Goal: Task Accomplishment & Management: Use online tool/utility

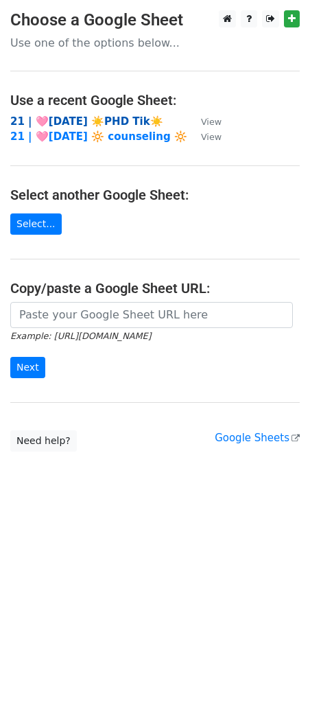
click at [98, 122] on strong "21 | 🩷AUG 15 ☀️PHD Tik☀️" at bounding box center [86, 121] width 153 height 12
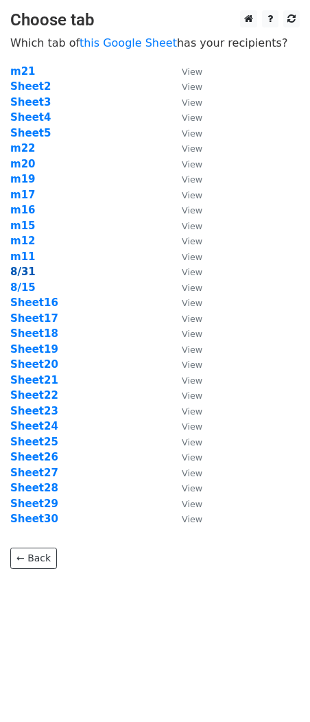
click at [22, 268] on strong "8/31" at bounding box center [22, 272] width 25 height 12
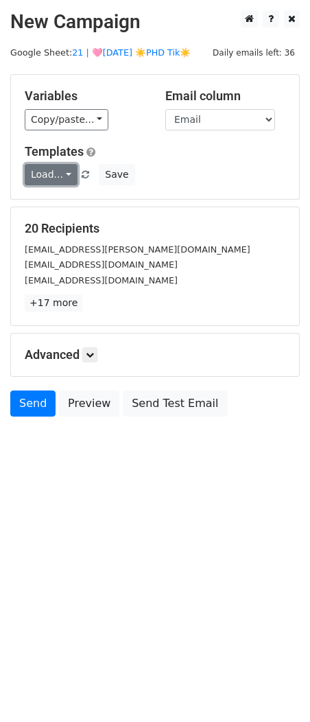
click at [61, 175] on link "Load..." at bounding box center [51, 174] width 53 height 21
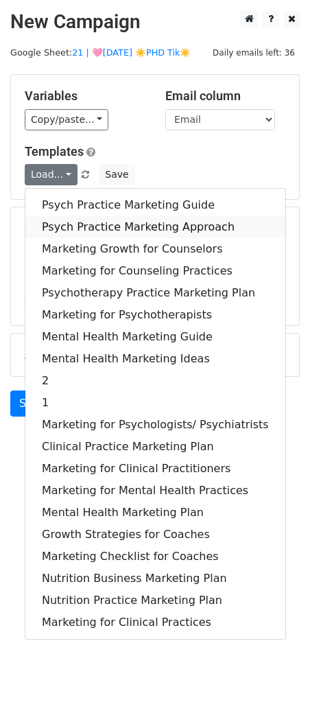
click at [71, 218] on link "Psych Practice Marketing Approach" at bounding box center [155, 227] width 260 height 22
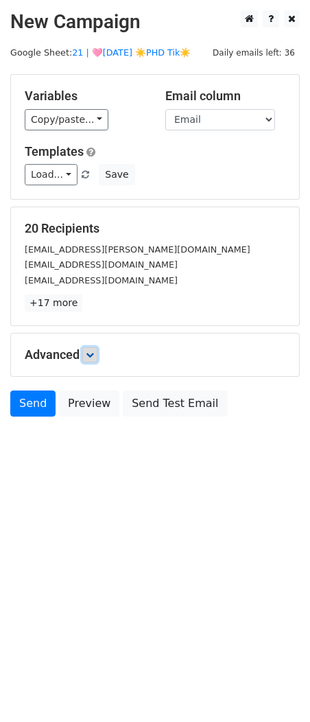
click at [91, 360] on link at bounding box center [89, 354] width 15 height 15
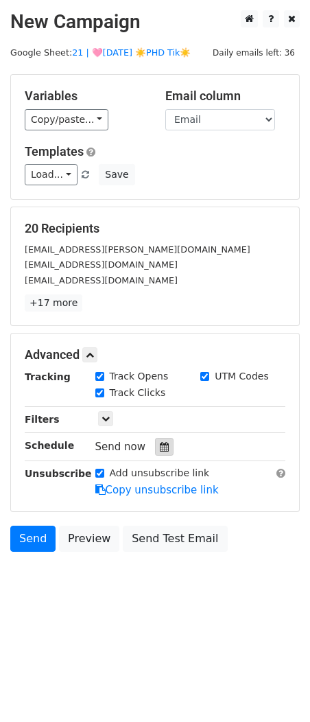
click at [163, 446] on icon at bounding box center [164, 447] width 9 height 10
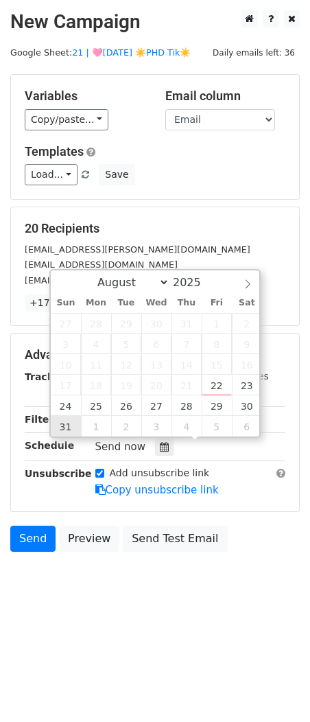
type input "2025-08-31 12:00"
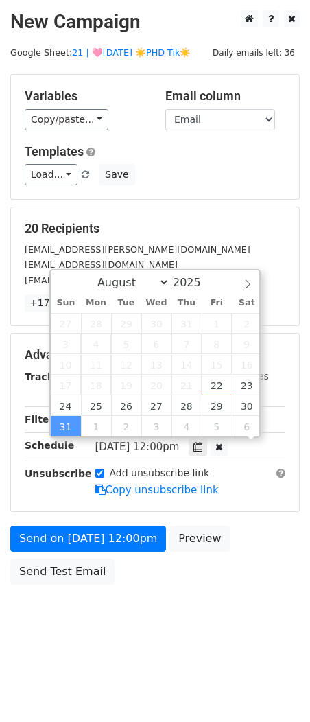
scroll to position [1, 0]
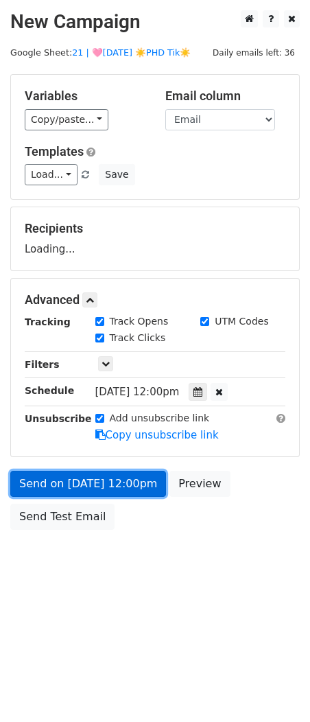
click at [87, 487] on link "Send on Aug 31 at 12:00pm" at bounding box center [88, 484] width 156 height 26
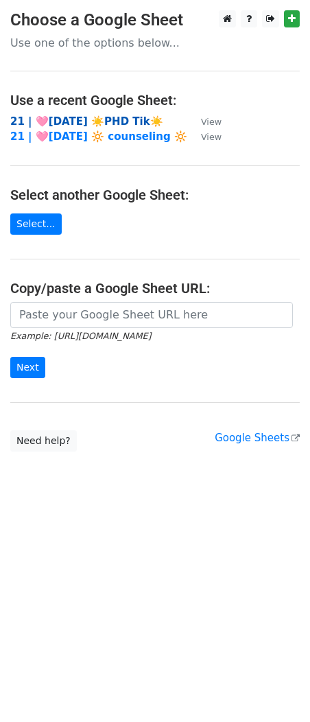
click at [82, 120] on strong "21 | 🩷AUG 15 ☀️PHD Tik☀️" at bounding box center [86, 121] width 153 height 12
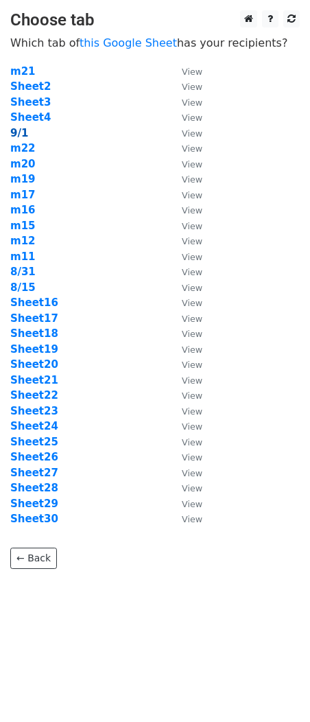
click at [12, 128] on strong "9/1" at bounding box center [19, 133] width 18 height 12
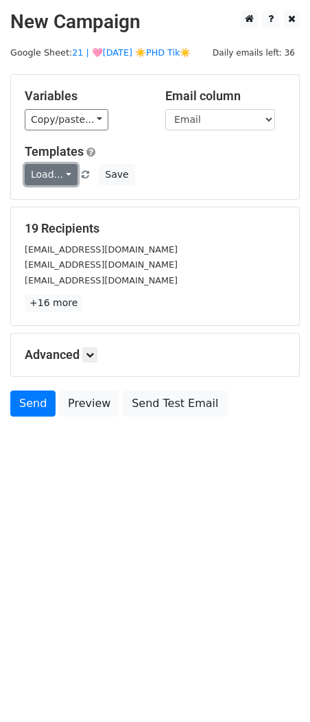
click at [35, 168] on link "Load..." at bounding box center [51, 174] width 53 height 21
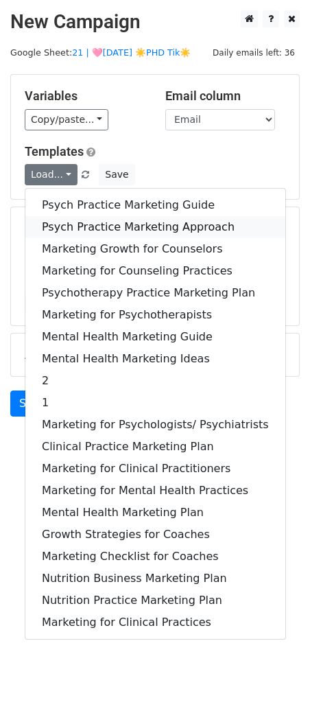
click at [84, 219] on link "Psych Practice Marketing Approach" at bounding box center [155, 227] width 260 height 22
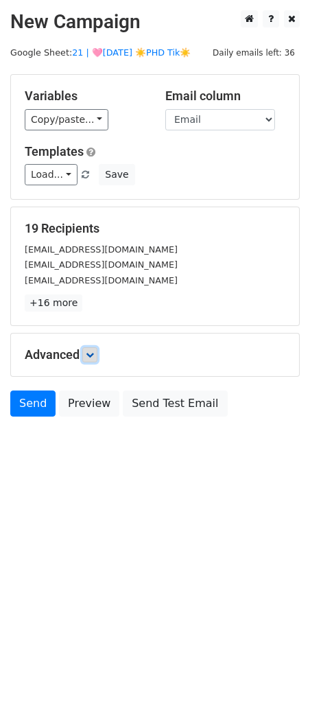
click at [93, 351] on icon at bounding box center [90, 355] width 8 height 8
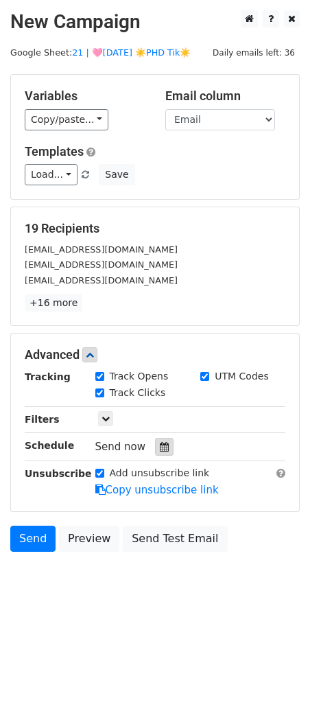
click at [158, 453] on div at bounding box center [164, 447] width 19 height 18
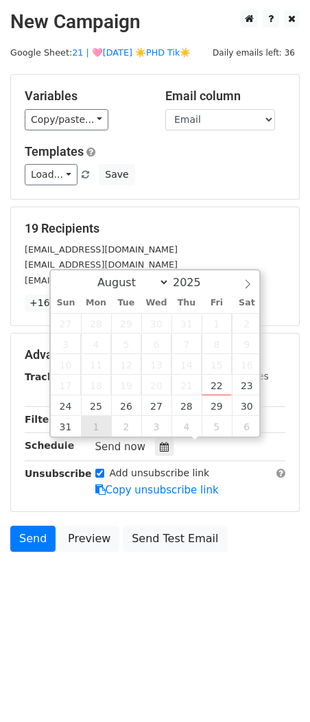
type input "2025-09-01 12:00"
select select "8"
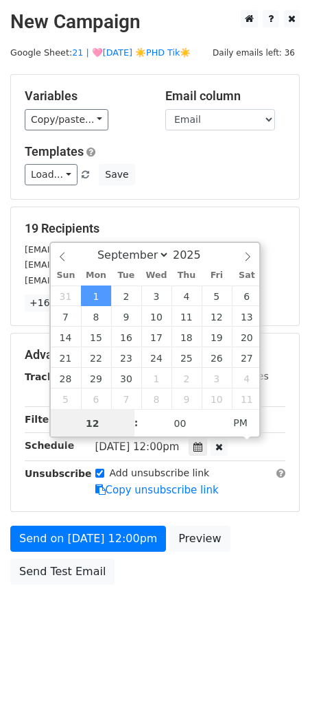
scroll to position [1, 0]
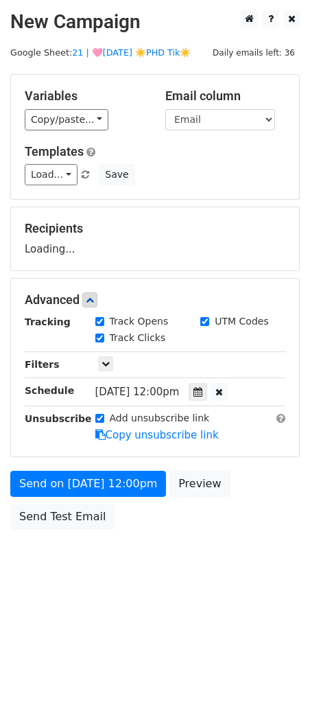
click at [89, 496] on div "Send on Sep 1 at 12:00pm Preview Send Test Email" at bounding box center [155, 504] width 310 height 66
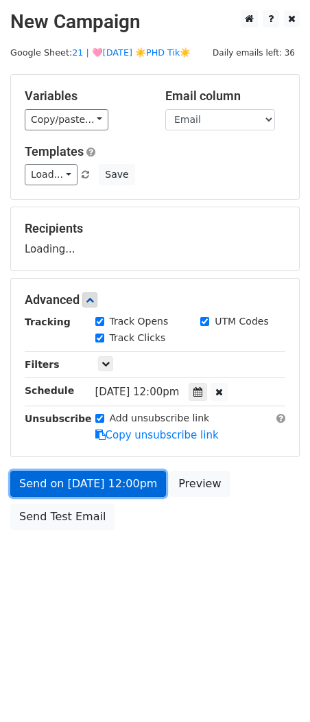
click at [80, 494] on form "Variables Copy/paste... {{Name}} {{Email}} Email column Name Email Templates Lo…" at bounding box center [155, 305] width 290 height 463
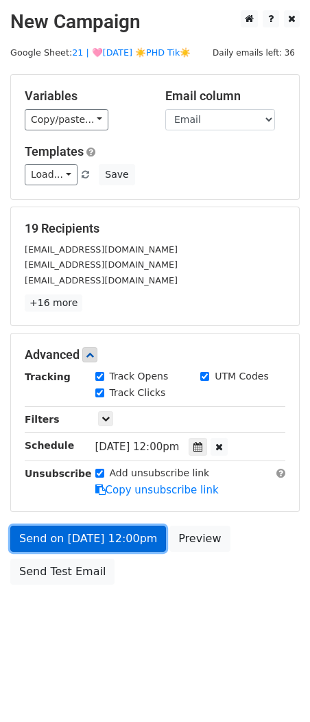
click at [30, 531] on link "Send on Sep 1 at 12:00pm" at bounding box center [88, 539] width 156 height 26
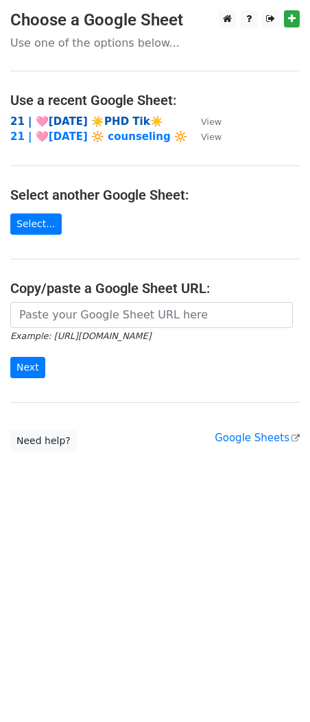
click at [97, 118] on strong "21 | 🩷[DATE] ☀️PHD Tik☀️" at bounding box center [86, 121] width 153 height 12
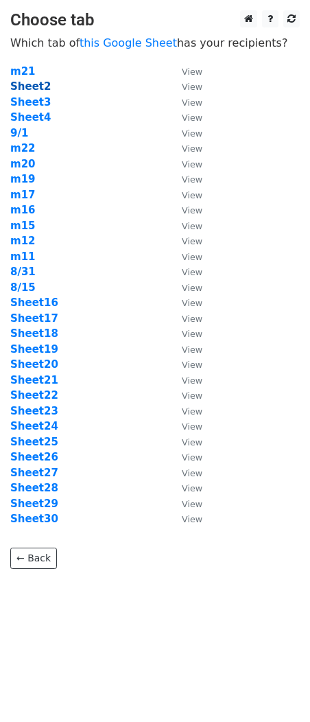
click at [38, 85] on strong "Sheet2" at bounding box center [30, 86] width 41 height 12
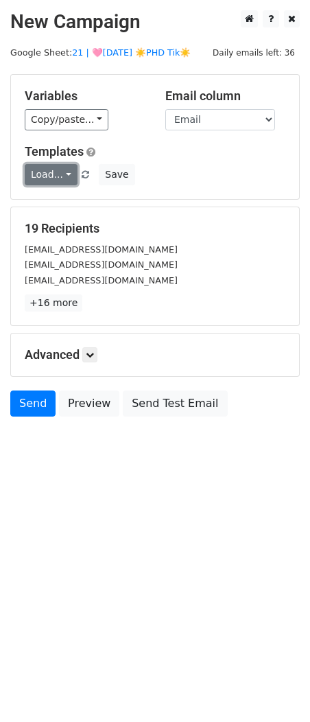
click at [38, 173] on link "Load..." at bounding box center [51, 174] width 53 height 21
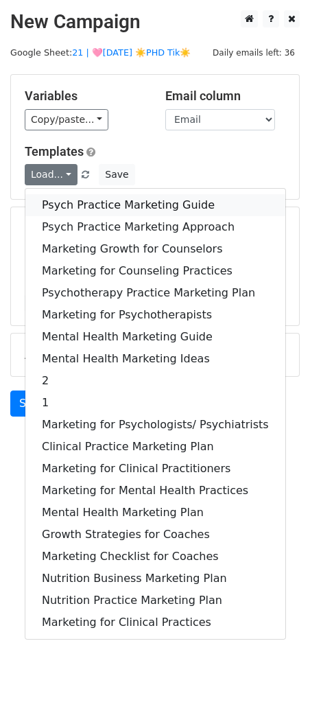
click at [72, 201] on link "Psych Practice Marketing Guide" at bounding box center [155, 205] width 260 height 22
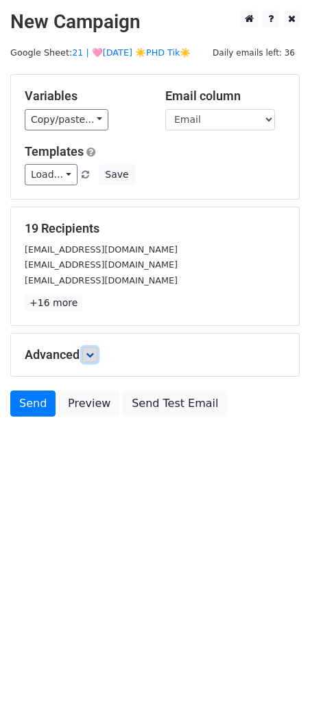
click at [94, 356] on icon at bounding box center [90, 355] width 8 height 8
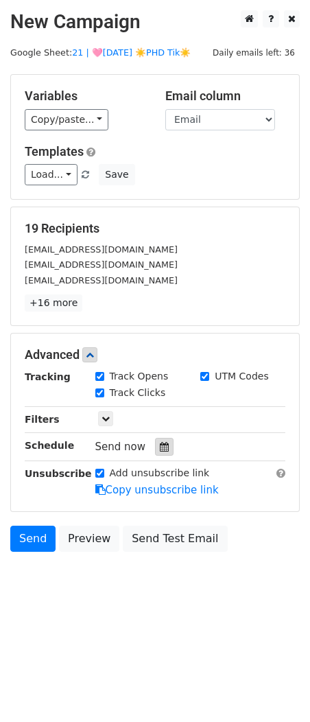
click at [160, 445] on icon at bounding box center [164, 447] width 9 height 10
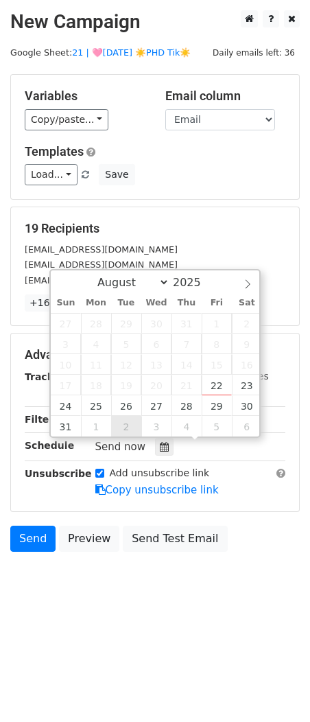
type input "2025-09-02 12:00"
select select "8"
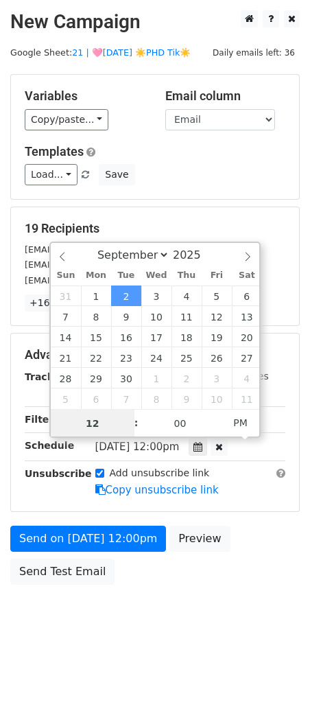
scroll to position [1, 0]
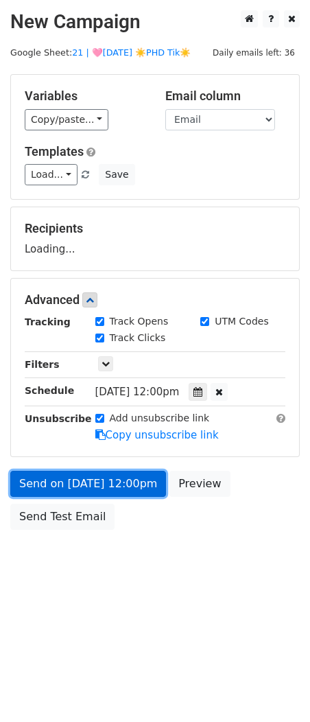
click at [118, 487] on link "Send on Sep 2 at 12:00pm" at bounding box center [88, 484] width 156 height 26
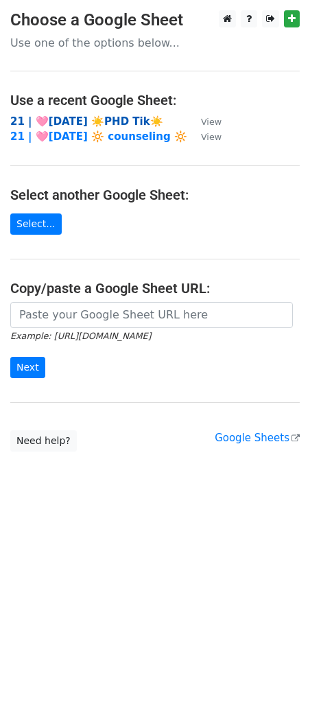
click at [95, 116] on strong "21 | 🩷[DATE] ☀️PHD Tik☀️" at bounding box center [86, 121] width 153 height 12
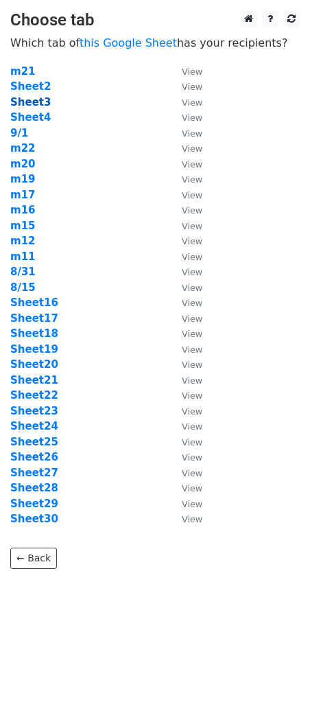
click at [34, 102] on strong "Sheet3" at bounding box center [30, 102] width 41 height 12
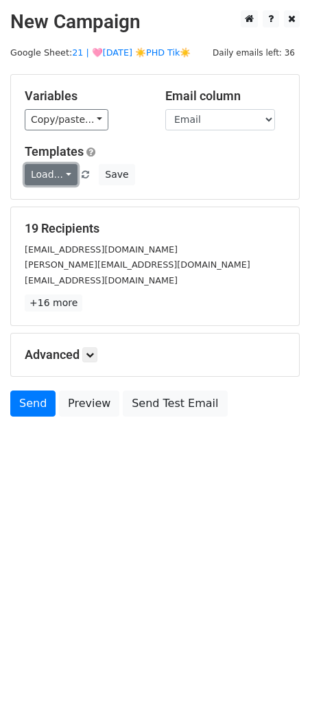
click at [46, 176] on link "Load..." at bounding box center [51, 174] width 53 height 21
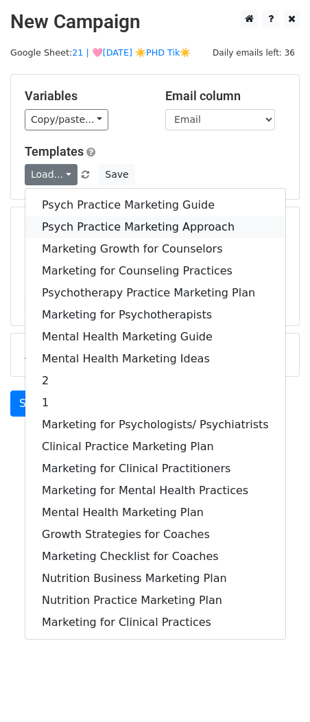
click at [73, 220] on link "Psych Practice Marketing Approach" at bounding box center [155, 227] width 260 height 22
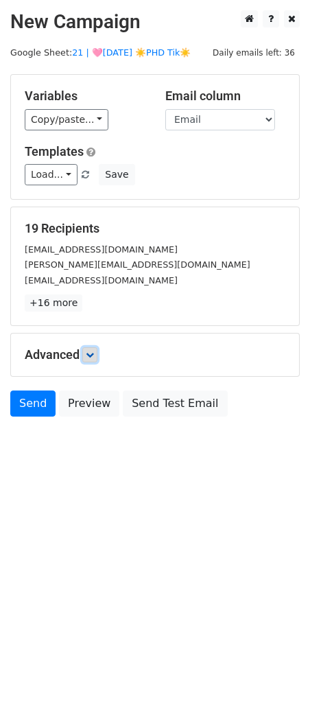
click at [90, 352] on icon at bounding box center [90, 355] width 8 height 8
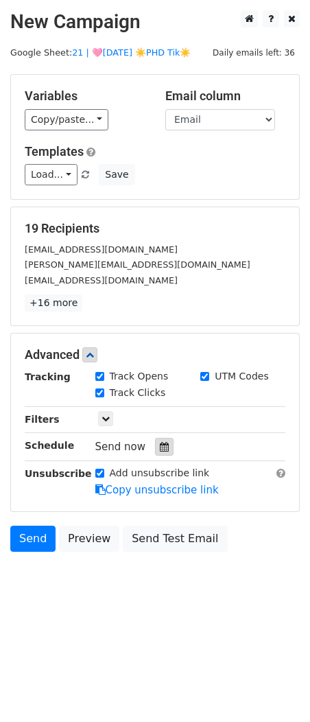
click at [155, 439] on div at bounding box center [164, 447] width 19 height 18
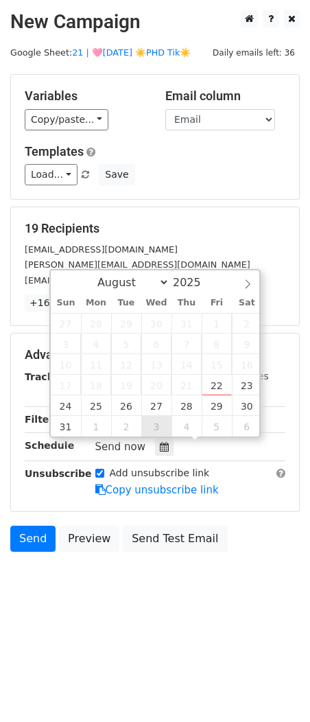
type input "2025-09-03 12:00"
select select "8"
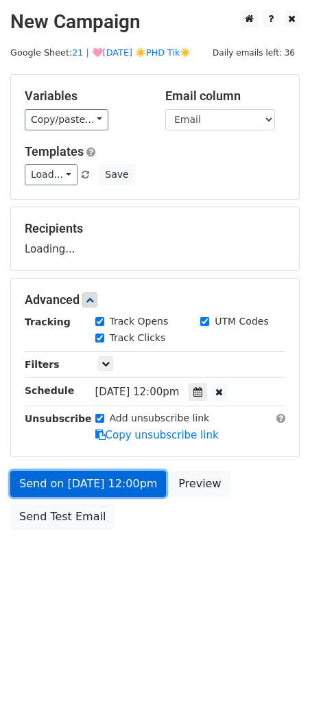
click at [128, 491] on link "Send on Sep 3 at 12:00pm" at bounding box center [88, 484] width 156 height 26
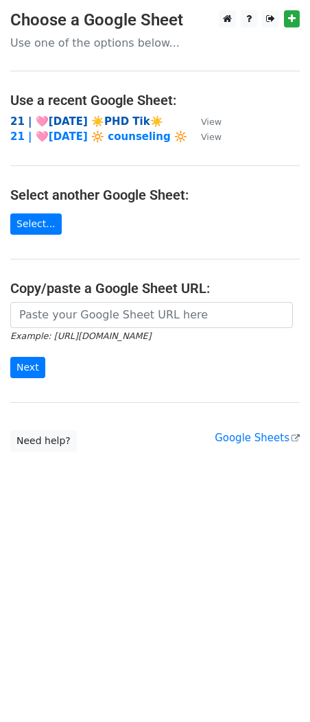
click at [76, 117] on strong "21 | 🩷[DATE] ☀️PHD Tik☀️" at bounding box center [86, 121] width 153 height 12
click at [113, 121] on strong "21 | 🩷[DATE] ☀️PHD Tik☀️" at bounding box center [86, 121] width 153 height 12
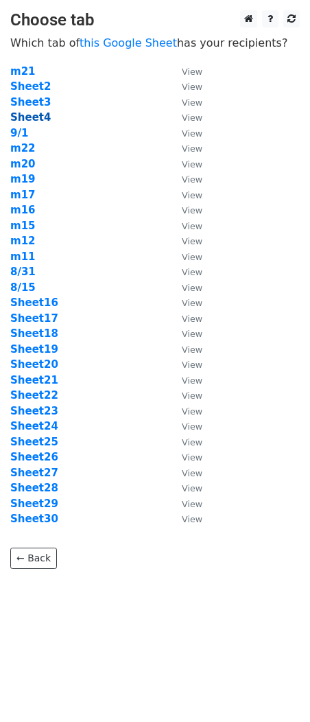
click at [45, 118] on strong "Sheet4" at bounding box center [30, 117] width 41 height 12
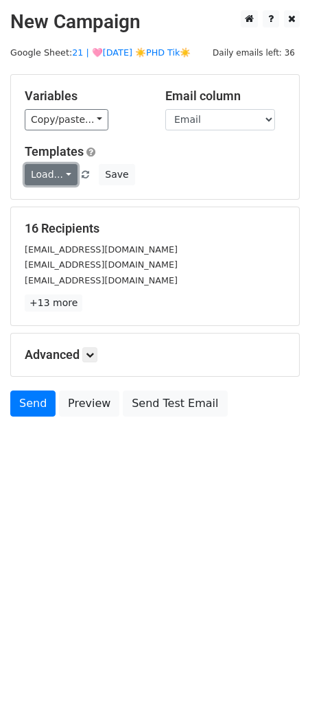
click at [45, 170] on link "Load..." at bounding box center [51, 174] width 53 height 21
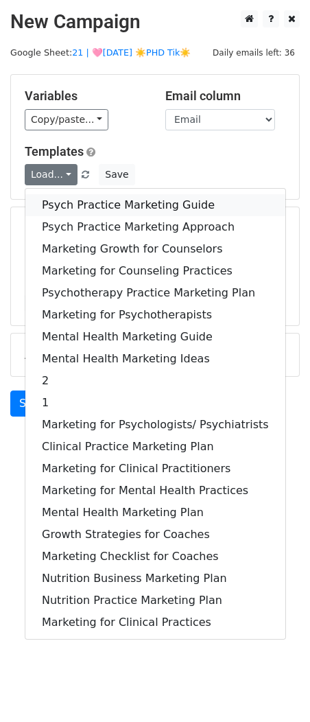
click at [65, 203] on link "Psych Practice Marketing Guide" at bounding box center [155, 205] width 260 height 22
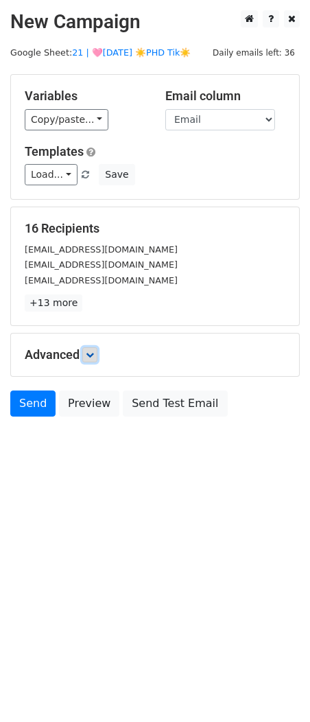
click at [95, 347] on link at bounding box center [89, 354] width 15 height 15
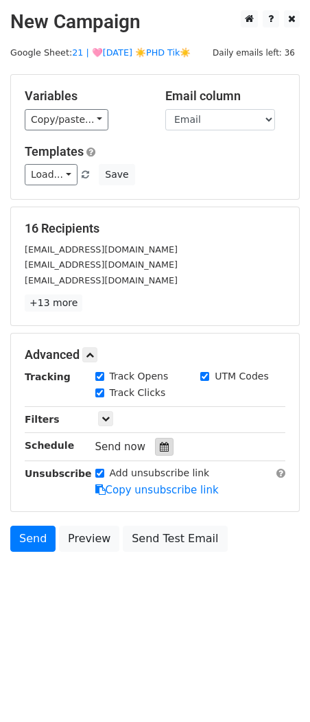
click at [160, 446] on icon at bounding box center [164, 447] width 9 height 10
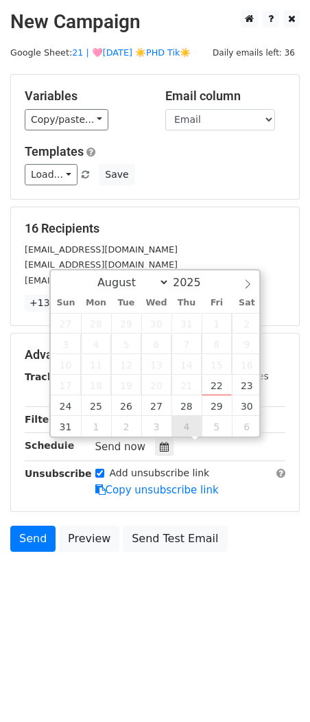
type input "2025-09-04 12:00"
select select "8"
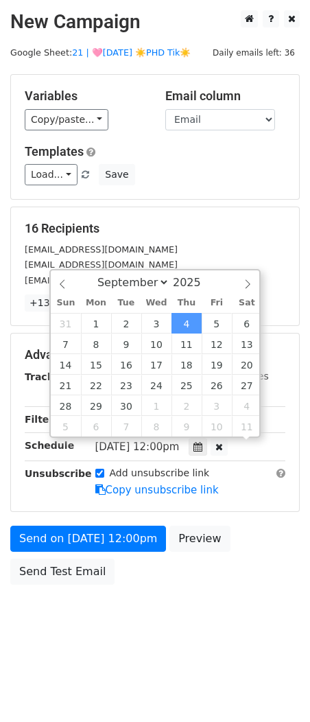
scroll to position [1, 0]
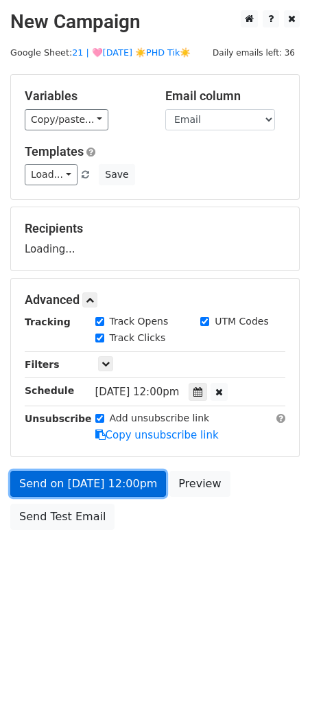
click at [135, 486] on link "Send on Sep 4 at 12:00pm" at bounding box center [88, 484] width 156 height 26
